Goal: Task Accomplishment & Management: Manage account settings

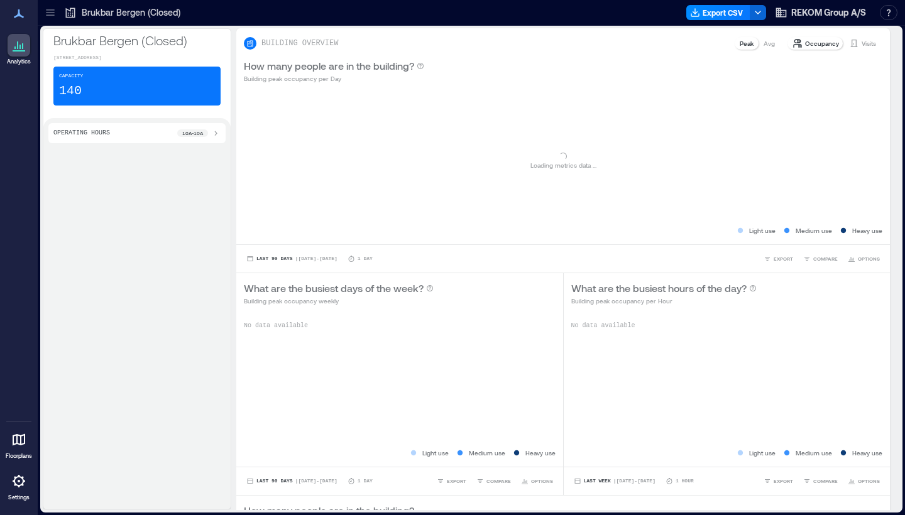
click at [21, 482] on icon at bounding box center [18, 481] width 15 height 15
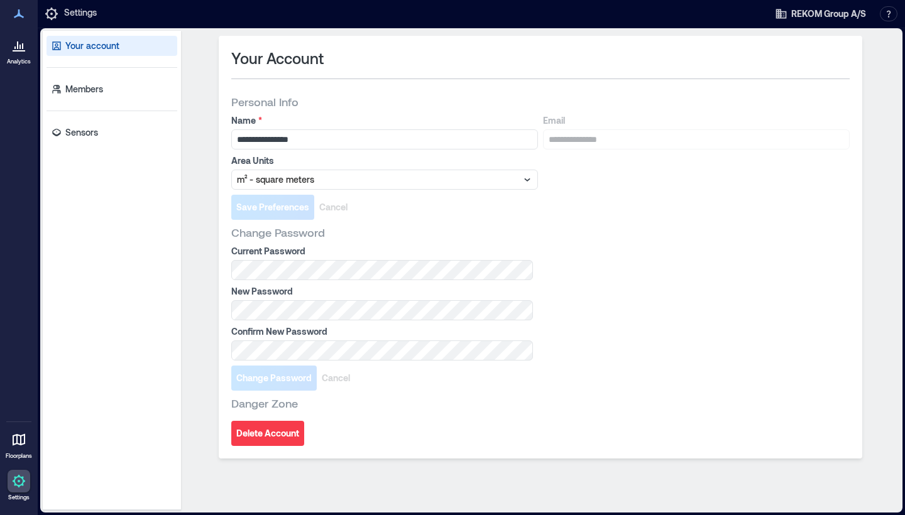
click at [113, 116] on div "Your account Members Sensors" at bounding box center [112, 271] width 138 height 480
click at [111, 140] on link "Sensors" at bounding box center [112, 133] width 131 height 20
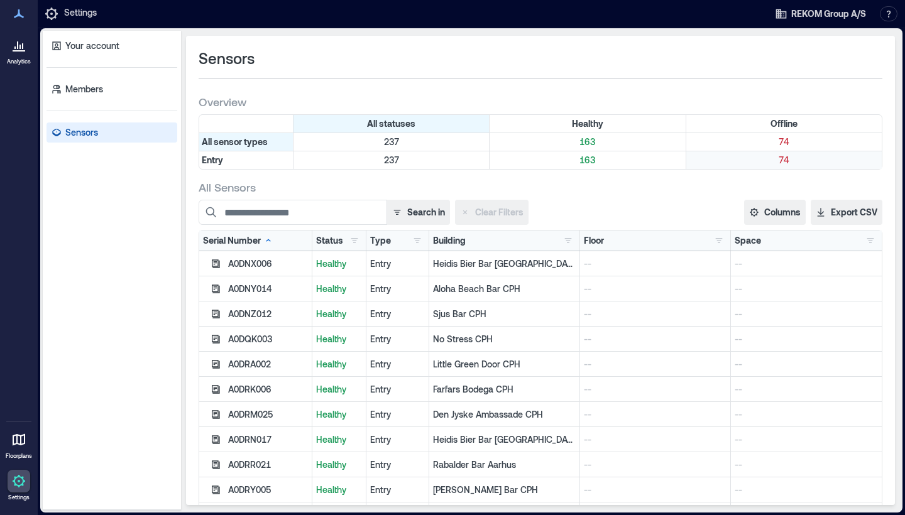
click at [766, 153] on div "74" at bounding box center [784, 161] width 196 height 18
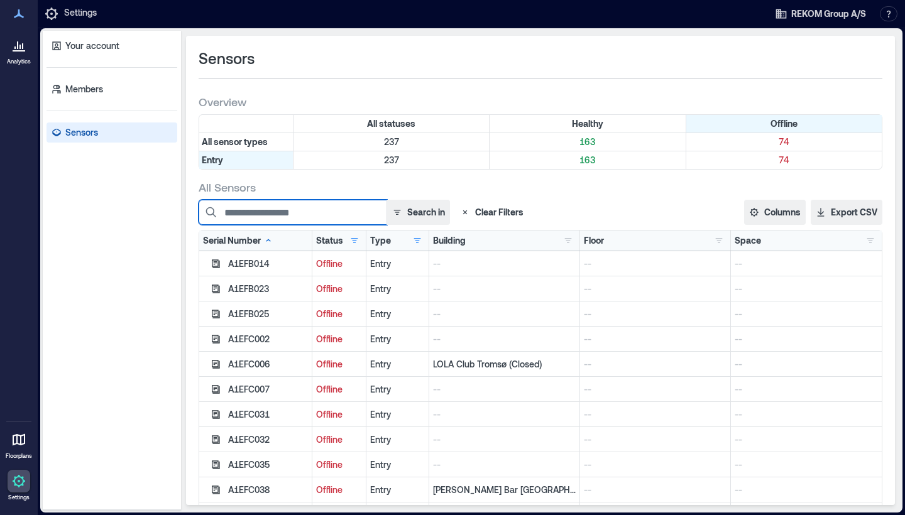
click at [349, 204] on input at bounding box center [293, 212] width 189 height 25
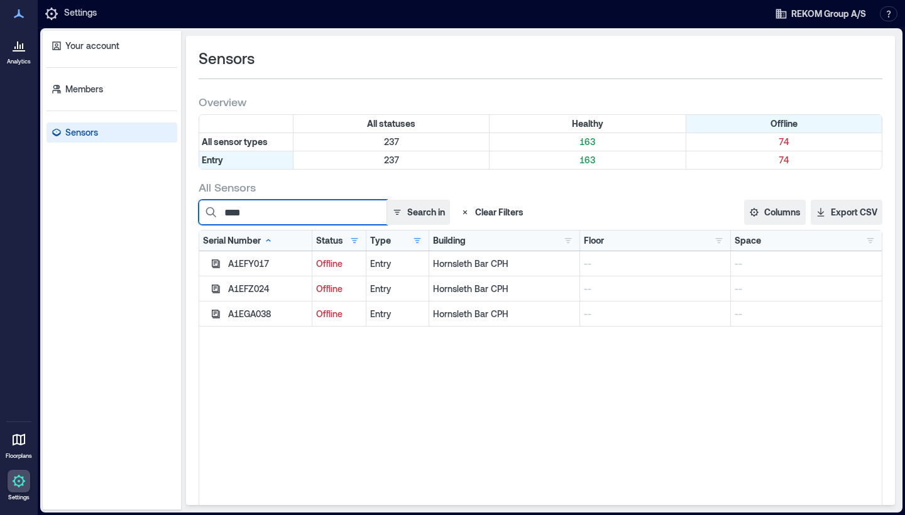
type input "****"
click at [292, 270] on div "A1EFY017" at bounding box center [268, 264] width 80 height 13
click at [254, 270] on div "A1EFY017" at bounding box center [268, 264] width 80 height 13
click at [254, 263] on div "A1EFY017" at bounding box center [268, 264] width 80 height 13
click at [500, 267] on p "Hornsleth Bar CPH" at bounding box center [504, 264] width 143 height 13
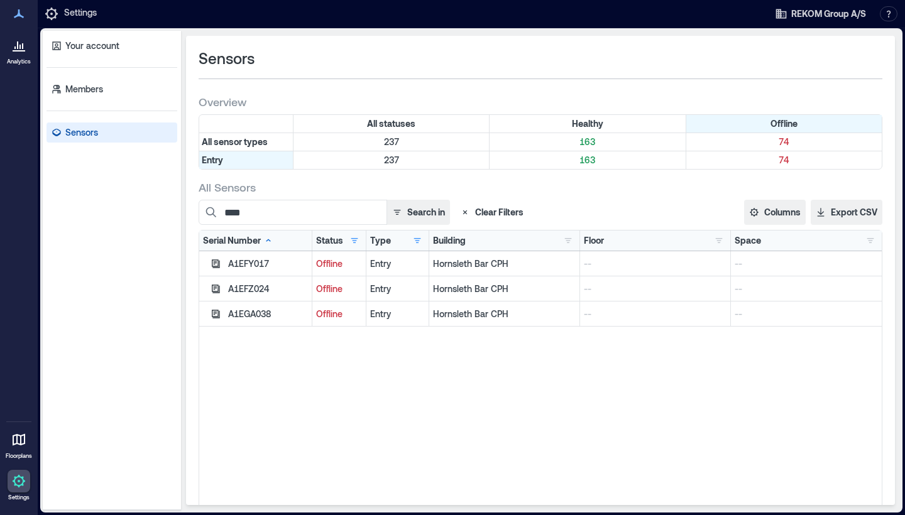
click at [490, 282] on div "Hornsleth Bar CPH" at bounding box center [504, 289] width 151 height 25
click at [490, 297] on div "Hornsleth Bar CPH" at bounding box center [504, 289] width 151 height 25
click at [785, 23] on button "REKOM Group A/S" at bounding box center [820, 14] width 99 height 20
click at [674, 58] on div "Sensors" at bounding box center [541, 58] width 684 height 20
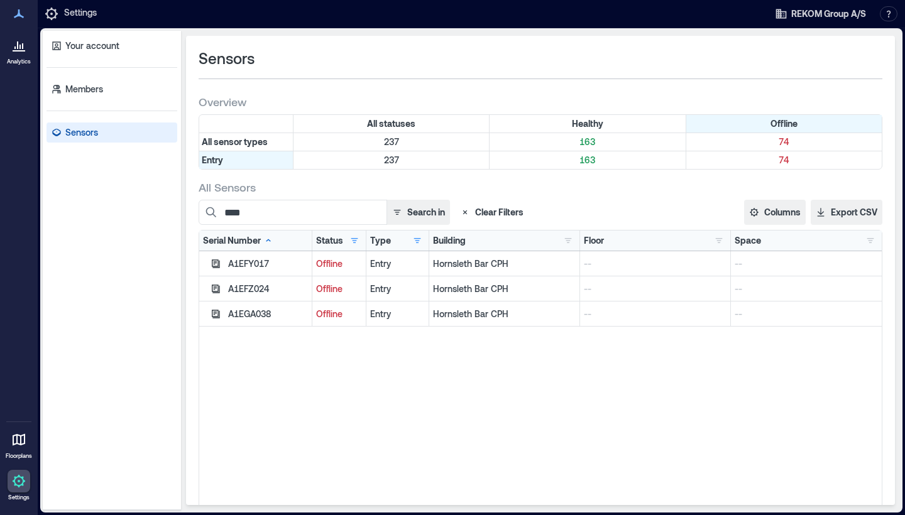
click at [380, 317] on div "Entry" at bounding box center [397, 314] width 55 height 13
click at [391, 375] on div "A1EFY017 Offline Entry Hornsleth Bar CPH -- -- A1EFZ024 Offline Entry Hornsleth…" at bounding box center [540, 408] width 683 height 314
